Goal: Transaction & Acquisition: Book appointment/travel/reservation

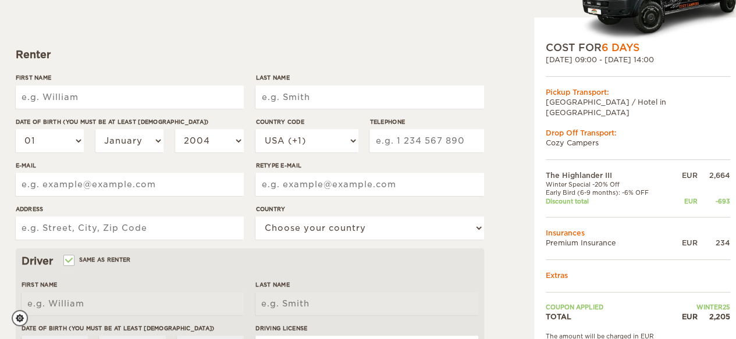
scroll to position [140, 0]
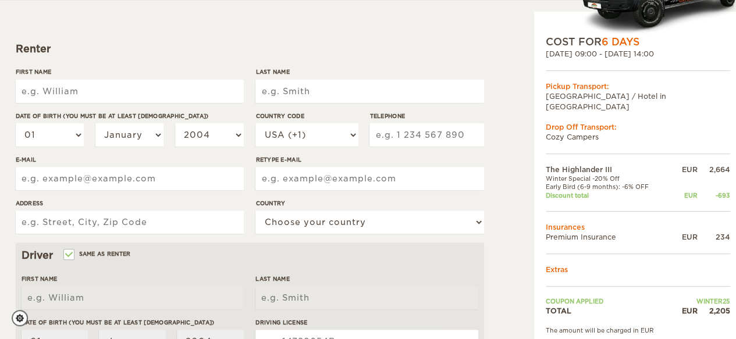
click at [159, 88] on input "First Name" at bounding box center [130, 91] width 228 height 23
drag, startPoint x: 158, startPoint y: 89, endPoint x: 156, endPoint y: 47, distance: 42.5
click at [156, 47] on form "Renter First Name Last Name Date of birth (You must be at least 20 years old) 0…" at bounding box center [250, 281] width 468 height 612
type input "G"
type input "Harrison"
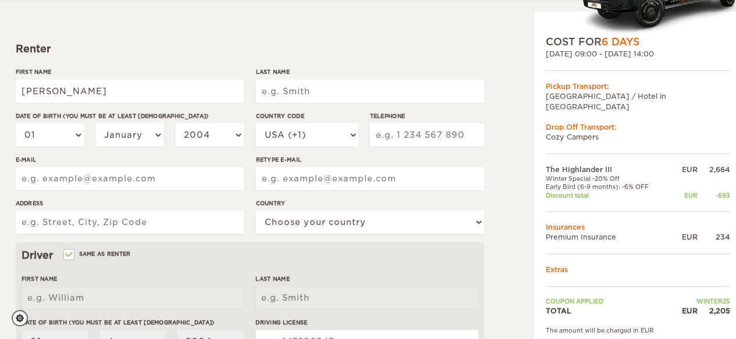
type input "Harrison"
type input "Watt"
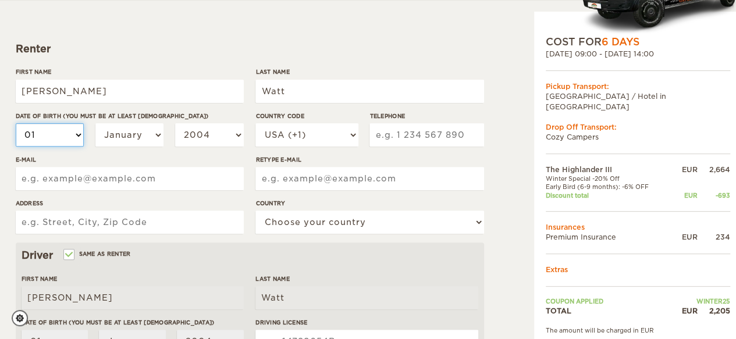
select select "20"
select select "21"
select select "22"
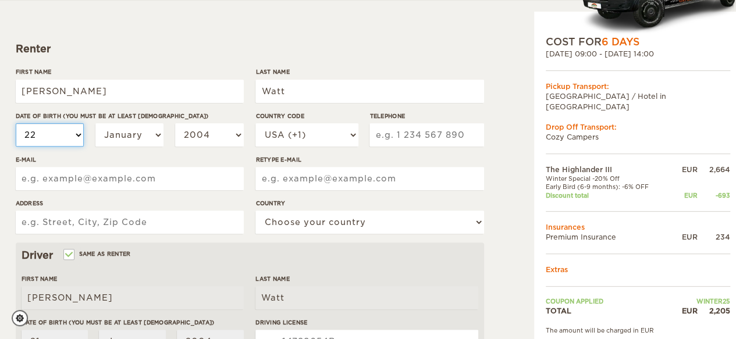
select select "22"
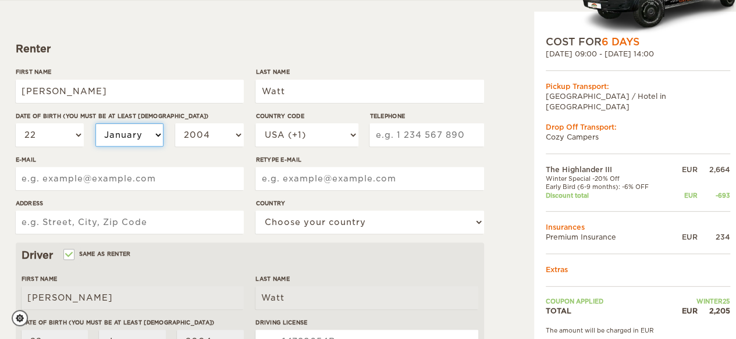
select select "09"
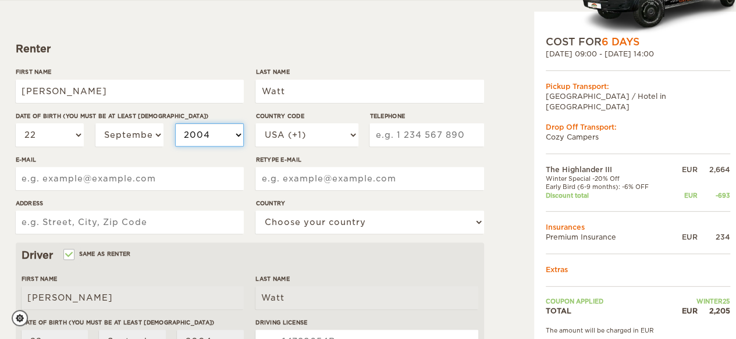
select select "1999"
select select "1993"
type input "2319205258"
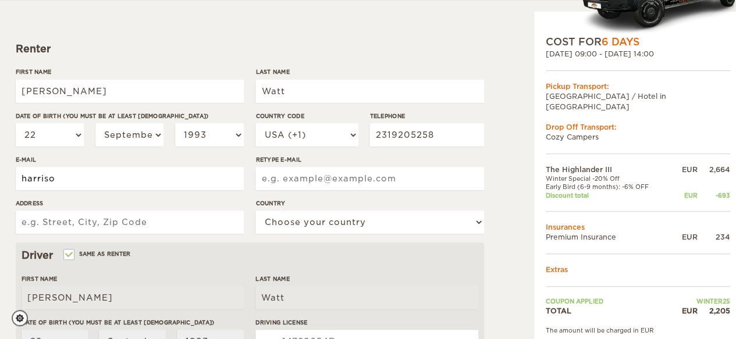
type input "harrisonwatt93@gmail.com"
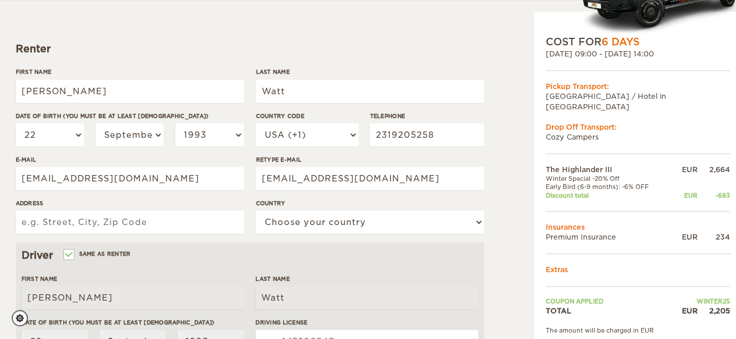
type input "7514 3rd Ave NW"
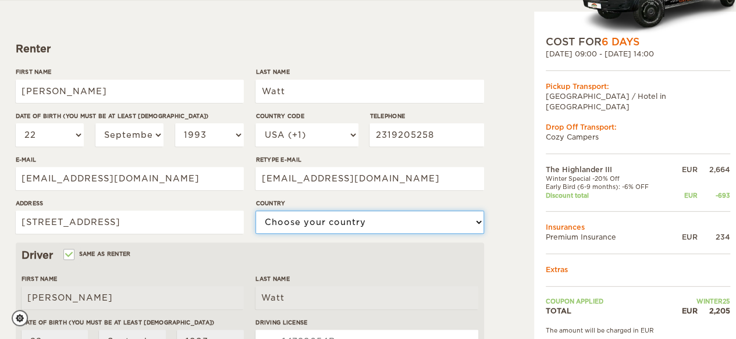
select select "222"
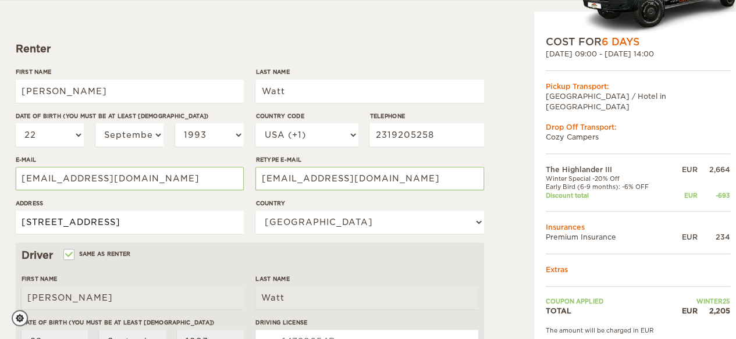
drag, startPoint x: 115, startPoint y: 220, endPoint x: 0, endPoint y: 195, distance: 117.3
click at [0, 195] on div "The Highlander III Expand Collapse Total 2,205 EUR Automatic 4x4 COST FOR 6 Day…" at bounding box center [368, 238] width 736 height 756
type input "2643 Chatham Woods Dr. SE"
click at [501, 262] on div "The Highlander III Expand Collapse Total 2,205 EUR Automatic 4x4 COST FOR 6 Day…" at bounding box center [607, 261] width 225 height 688
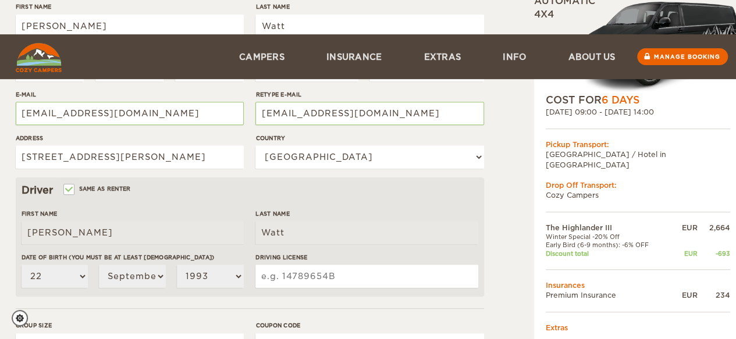
scroll to position [349, 0]
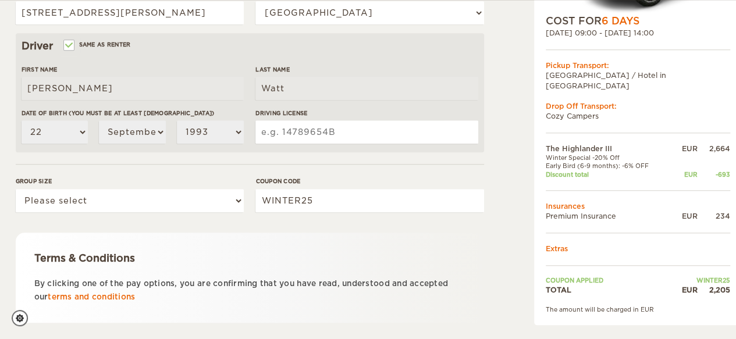
click at [372, 132] on input "Driving License" at bounding box center [366, 131] width 222 height 23
click at [337, 129] on input "Driving License" at bounding box center [366, 131] width 222 height 23
type input "2"
type input "W300298367734"
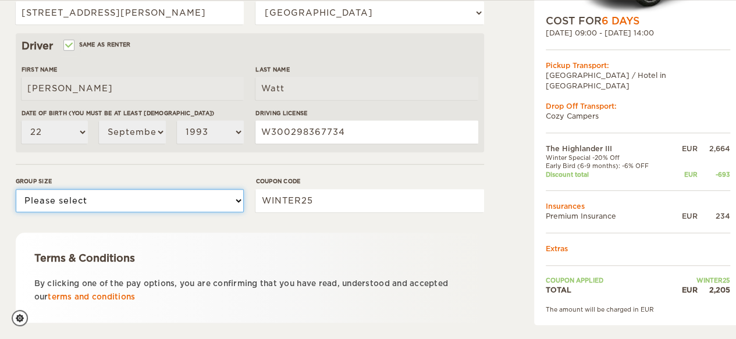
select select "2"
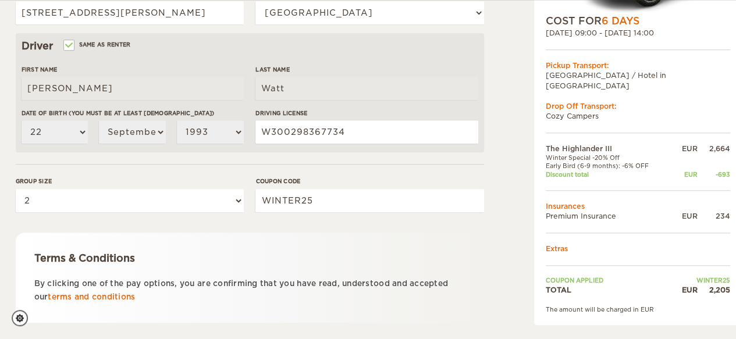
click at [433, 244] on div "Terms & Conditions By clicking one of the pay options, you are confirming that …" at bounding box center [250, 278] width 468 height 90
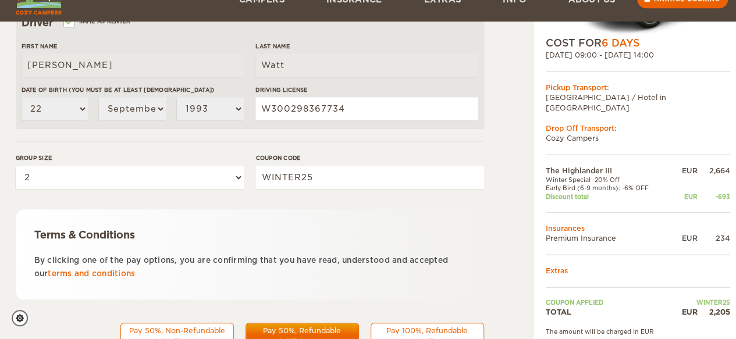
scroll to position [416, 0]
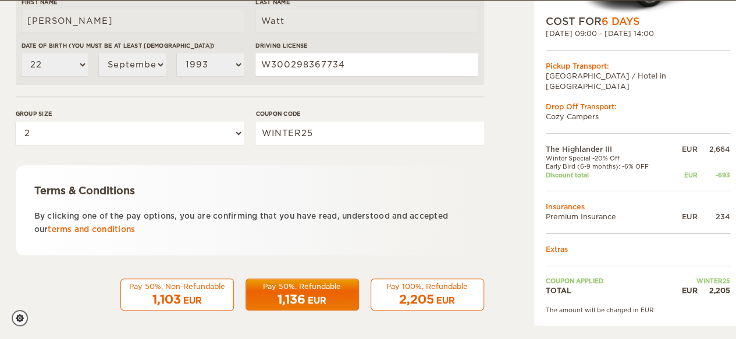
click at [286, 298] on span "1,136" at bounding box center [291, 300] width 28 height 14
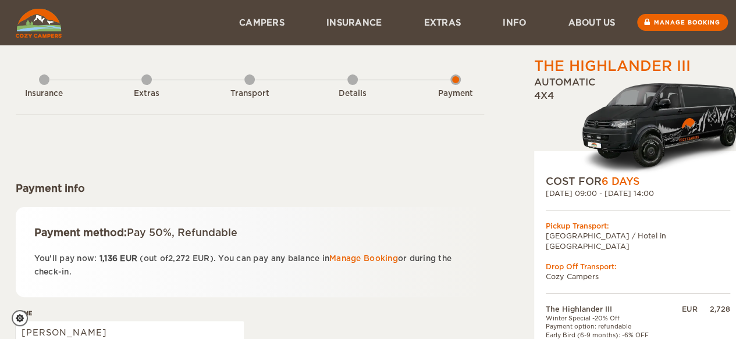
click at [276, 211] on div "Payment method: Pay 50%, Refundable You'll pay now: 1,136 EUR (out of 2,272 EUR…" at bounding box center [250, 252] width 468 height 90
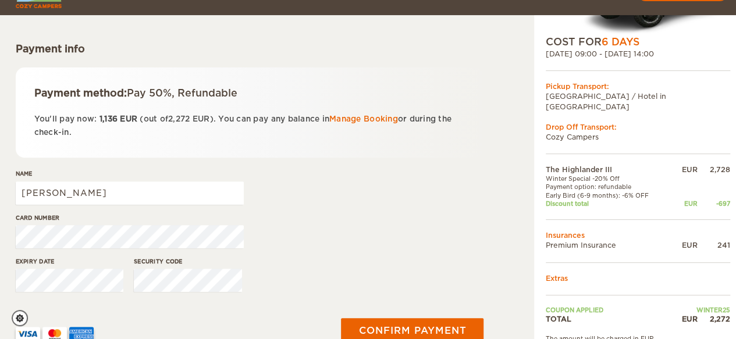
scroll to position [163, 0]
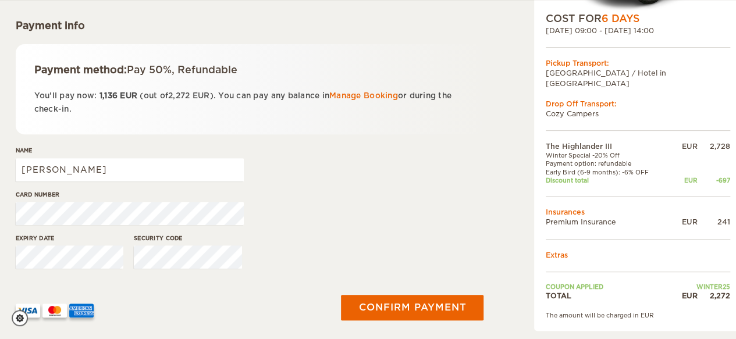
click at [347, 174] on div "Name Harrison" at bounding box center [250, 168] width 468 height 44
click at [153, 170] on input "Harrison" at bounding box center [130, 169] width 228 height 23
type input "Harrison J Watt"
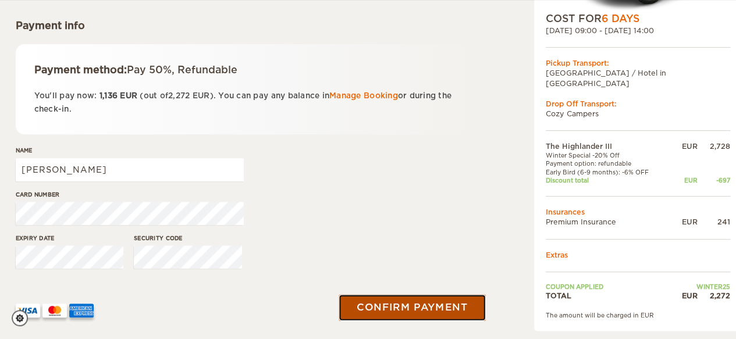
click at [437, 305] on button "Confirm payment" at bounding box center [412, 308] width 147 height 26
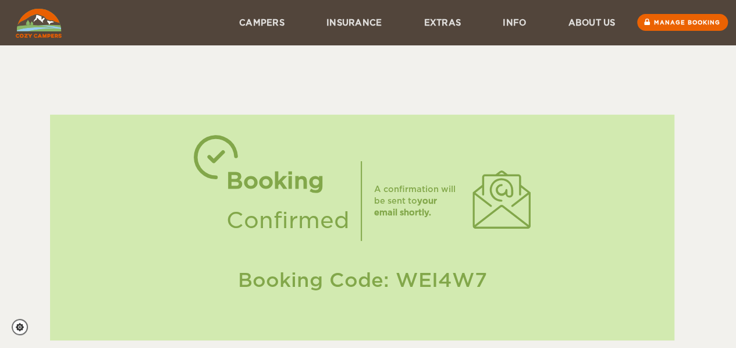
click at [709, 142] on div "Booking Confirmed A confirmation will be sent to your email shortly. Booking Co…" at bounding box center [368, 217] width 705 height 322
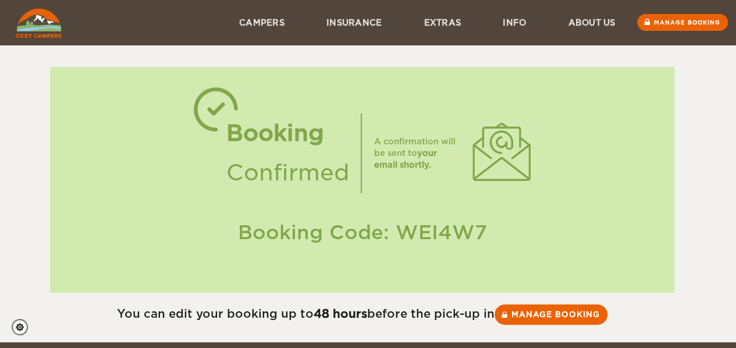
scroll to position [47, 0]
